Goal: Task Accomplishment & Management: Manage account settings

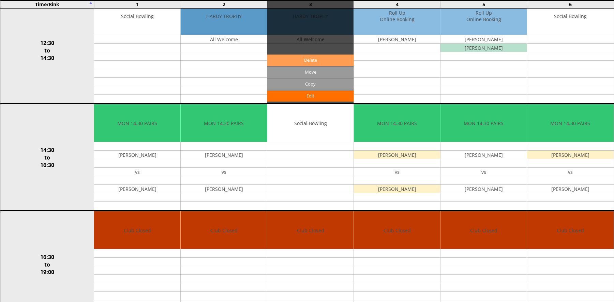
scroll to position [296, 0]
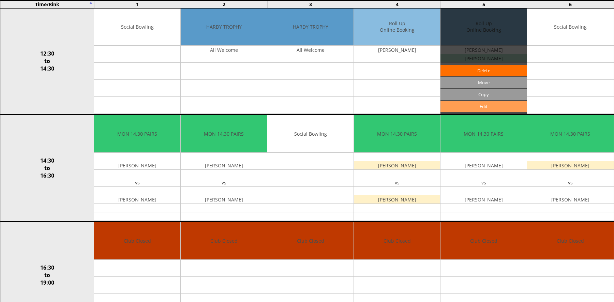
click at [451, 103] on link "Edit" at bounding box center [483, 106] width 86 height 11
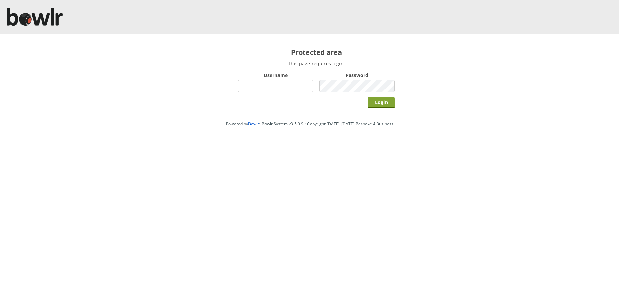
type input "hornseaindoorbowlsclub"
click at [388, 107] on input "Login" at bounding box center [381, 102] width 27 height 11
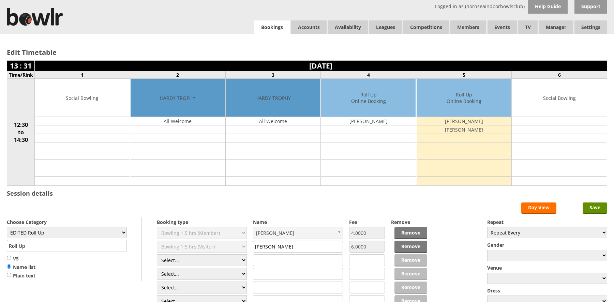
click at [284, 31] on link "Bookings" at bounding box center [271, 27] width 35 height 14
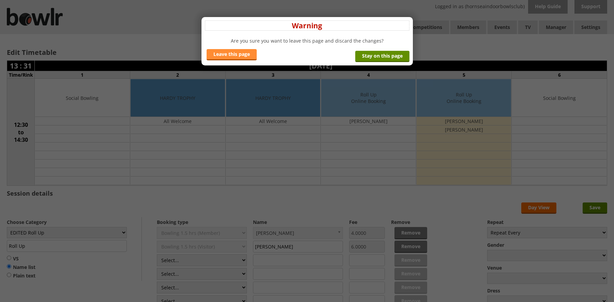
click at [252, 53] on link "Leave this page" at bounding box center [231, 54] width 50 height 11
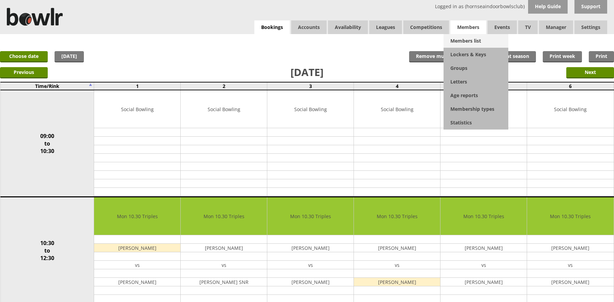
click at [465, 40] on link "Members list" at bounding box center [475, 41] width 65 height 14
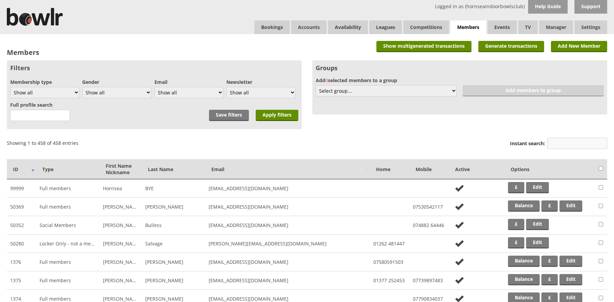
click at [549, 142] on input "Instant search:" at bounding box center [577, 143] width 60 height 11
click at [550, 139] on input "Instant search:" at bounding box center [577, 143] width 60 height 11
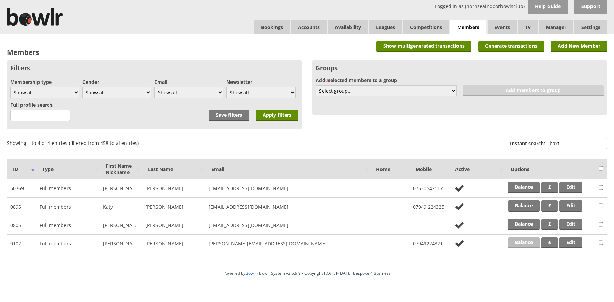
type input "baxt"
click at [514, 247] on link "Balance" at bounding box center [524, 242] width 32 height 11
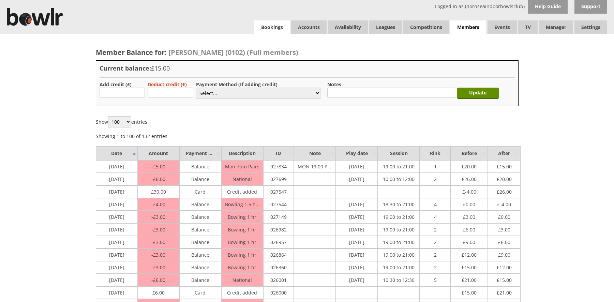
click at [266, 30] on link "Bookings" at bounding box center [271, 27] width 35 height 14
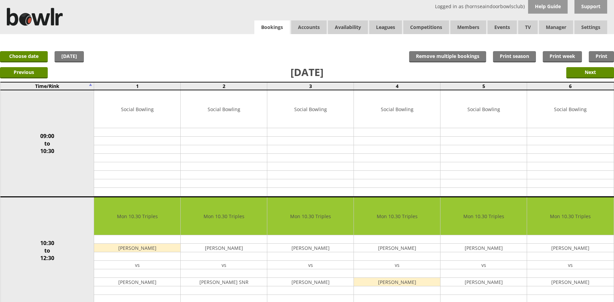
click at [284, 25] on link "Bookings" at bounding box center [271, 27] width 35 height 14
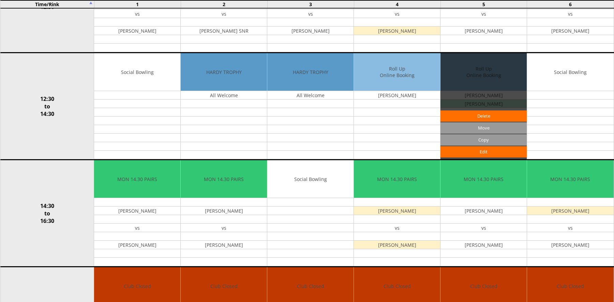
scroll to position [273, 0]
